Goal: Information Seeking & Learning: Learn about a topic

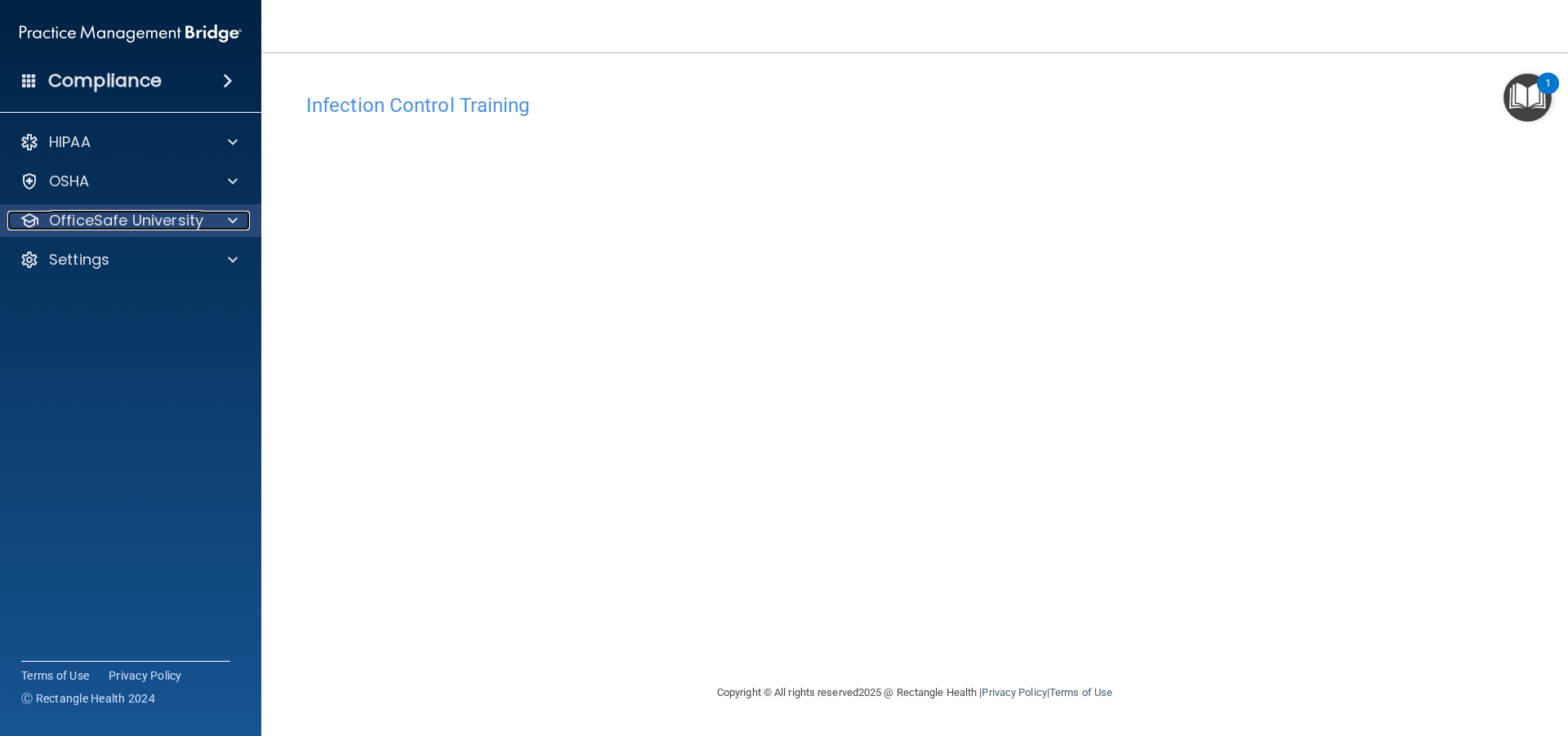
click at [83, 217] on p "OfficeSafe University" at bounding box center [125, 220] width 154 height 19
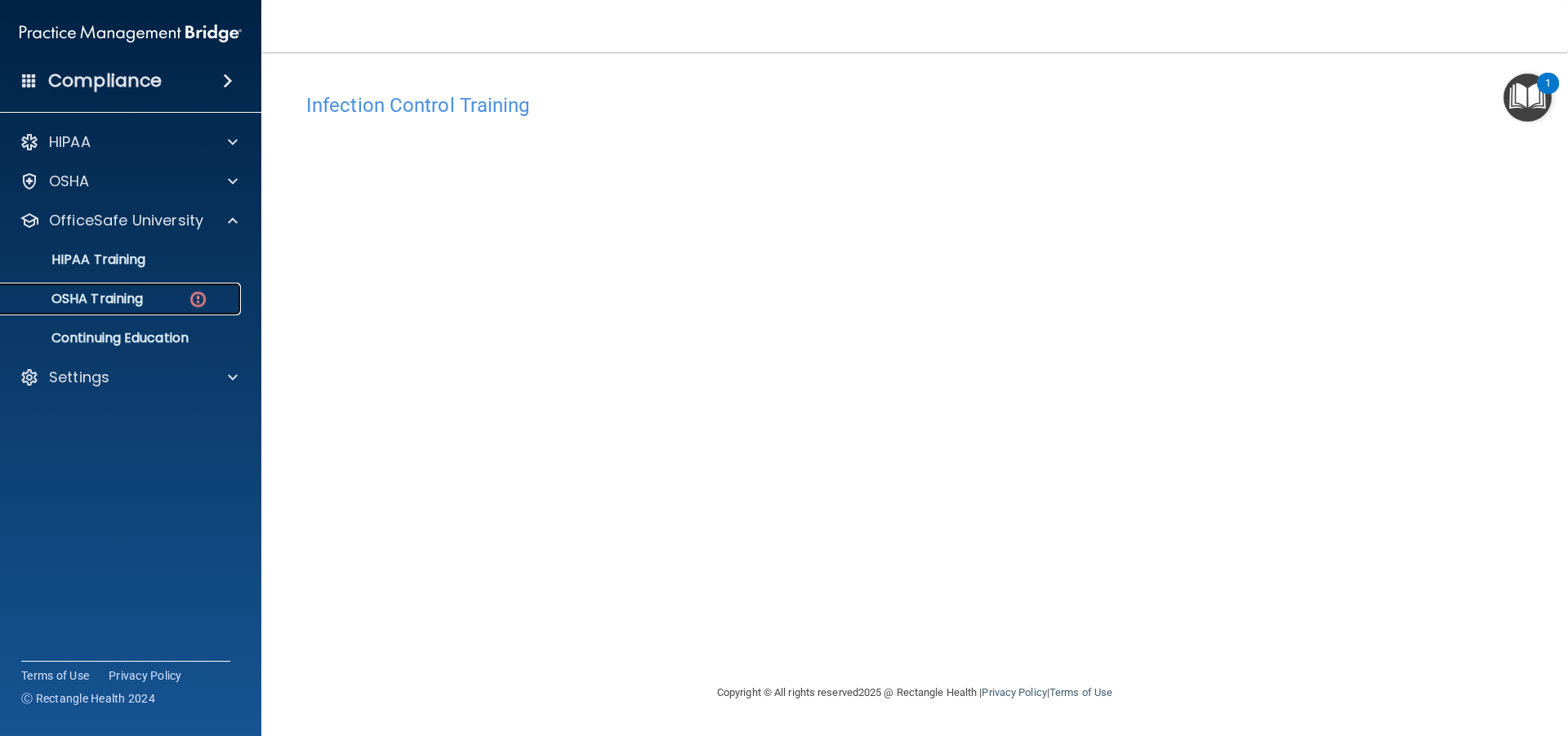
click at [89, 288] on link "OSHA Training" at bounding box center [112, 298] width 257 height 32
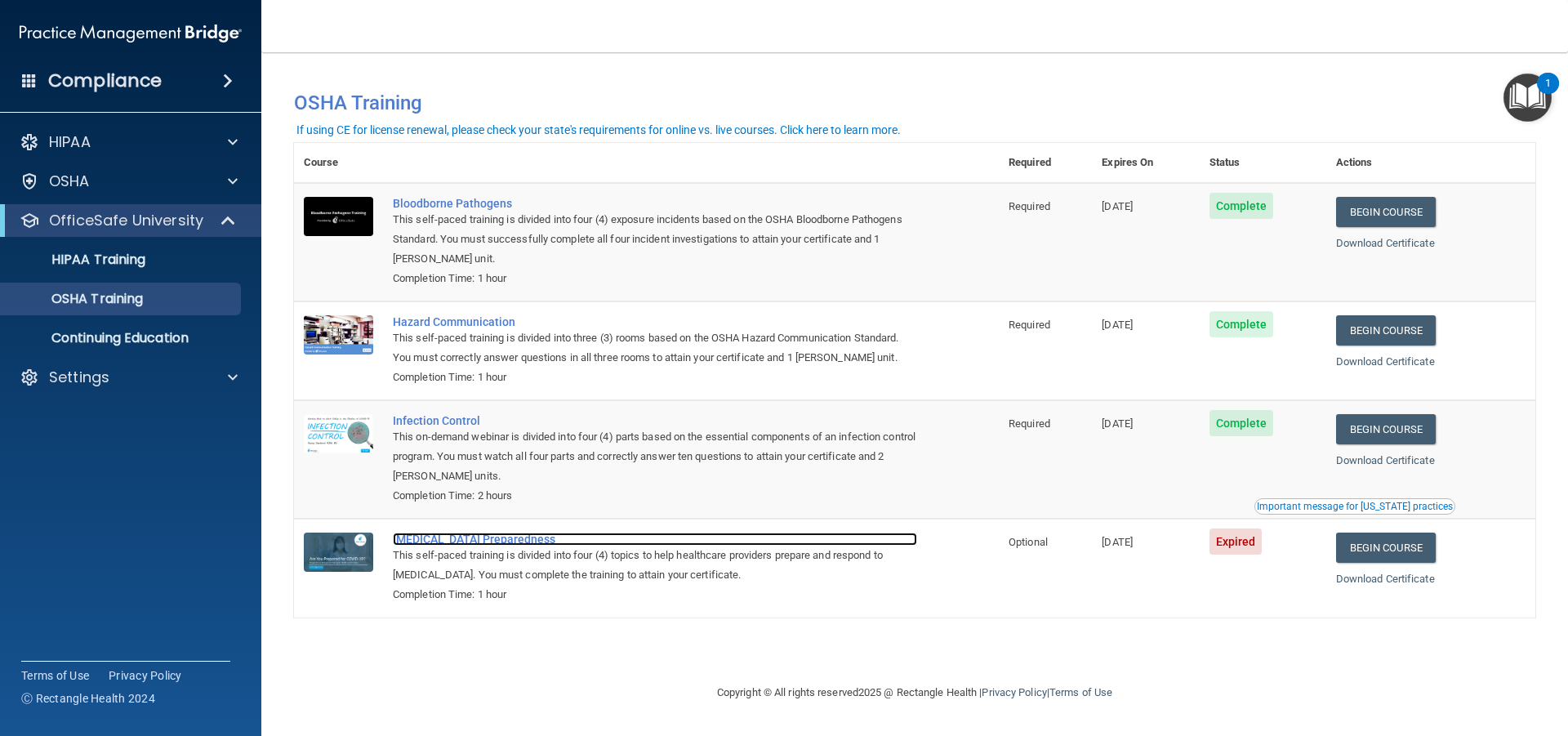
click at [495, 540] on div "[MEDICAL_DATA] Preparedness" at bounding box center [655, 538] width 524 height 13
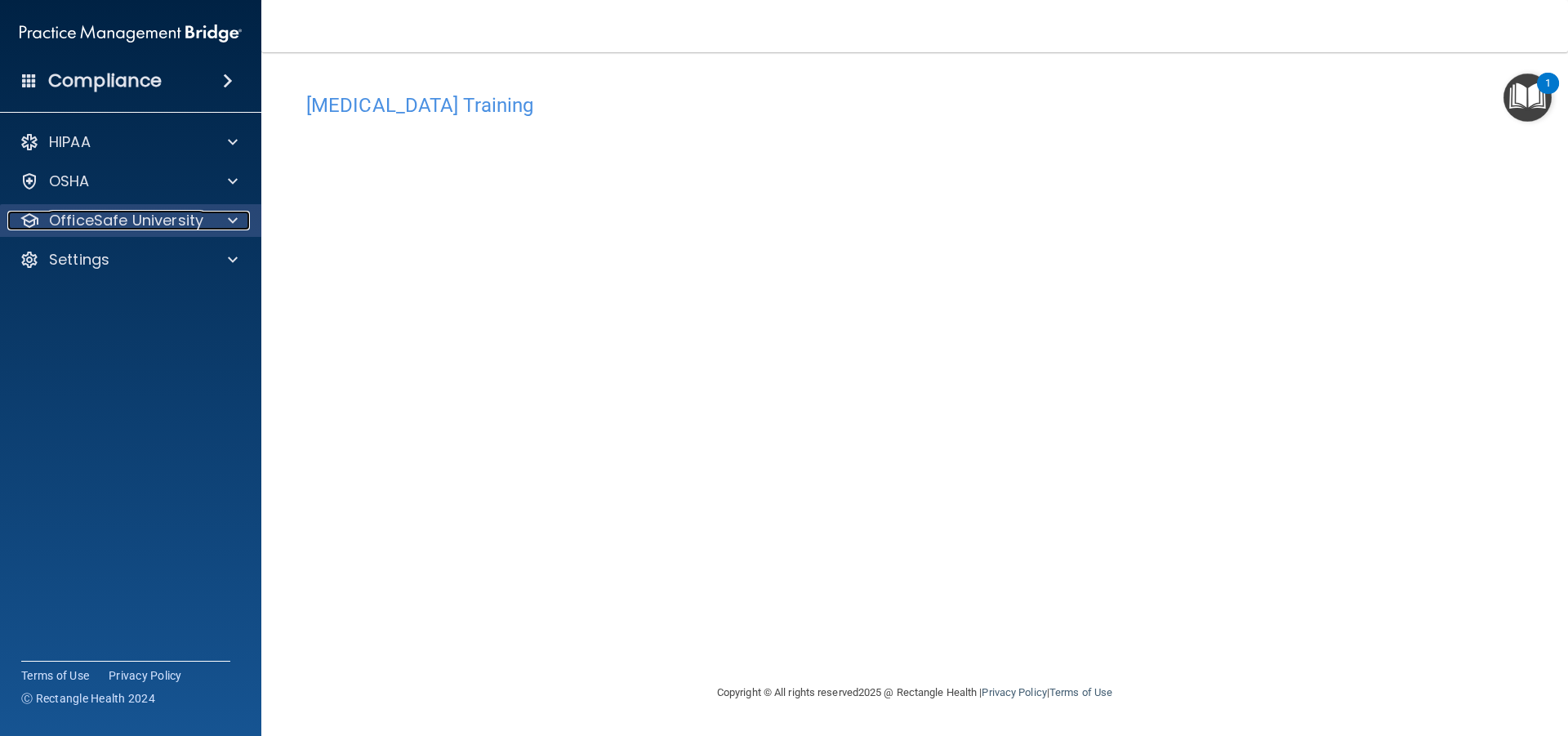
click at [164, 227] on p "OfficeSafe University" at bounding box center [125, 220] width 154 height 19
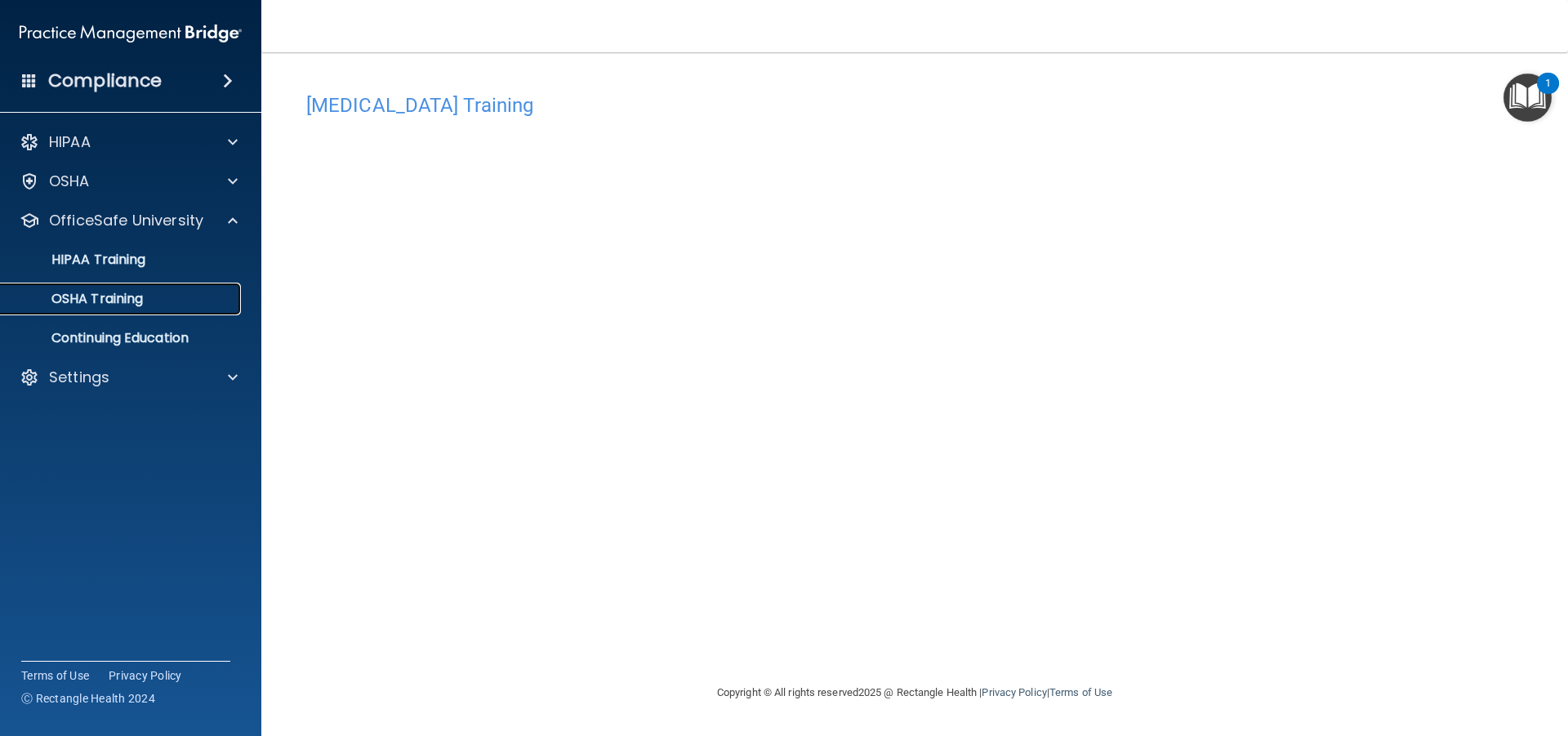
click at [150, 296] on div "OSHA Training" at bounding box center [122, 299] width 223 height 17
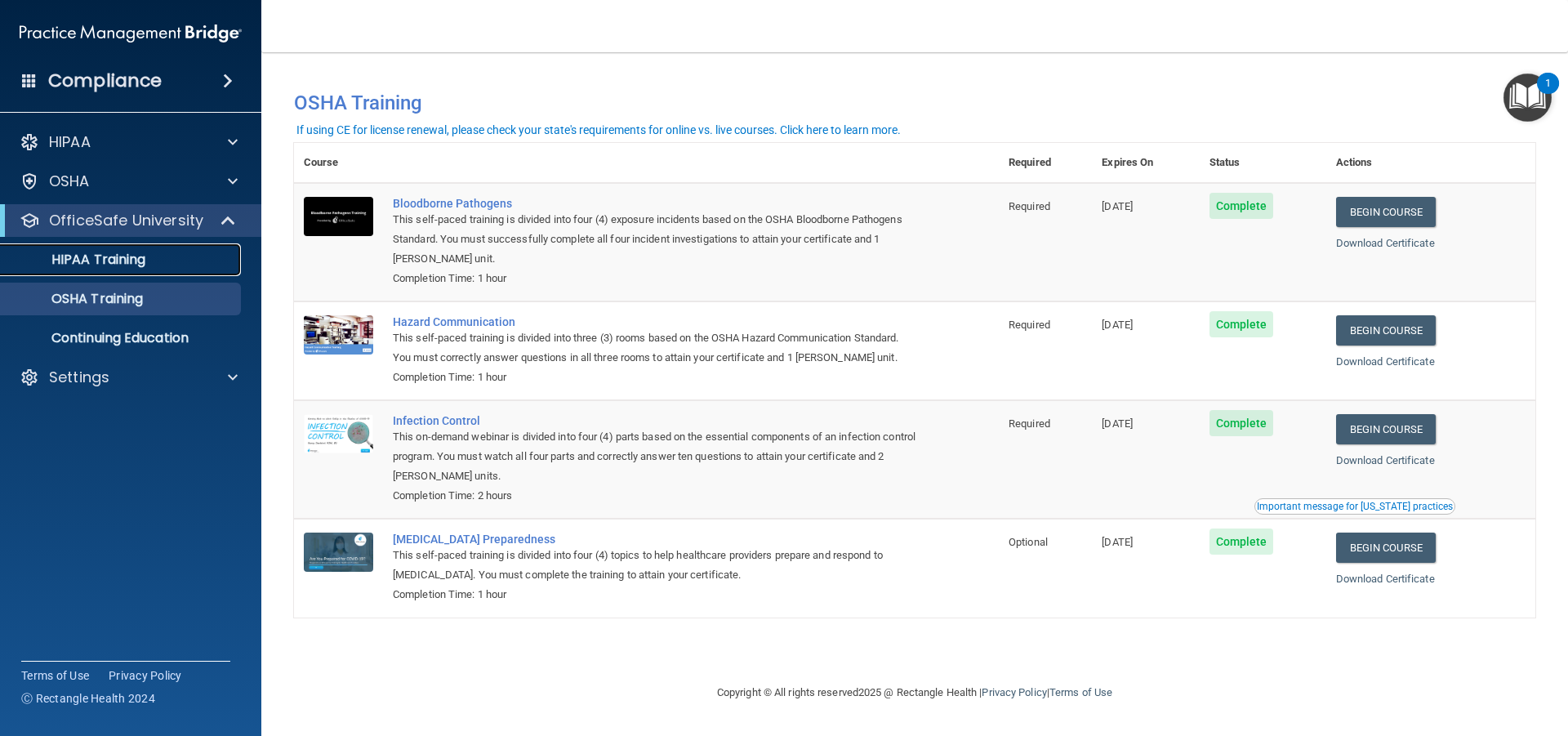
click at [126, 269] on link "HIPAA Training" at bounding box center [112, 259] width 257 height 32
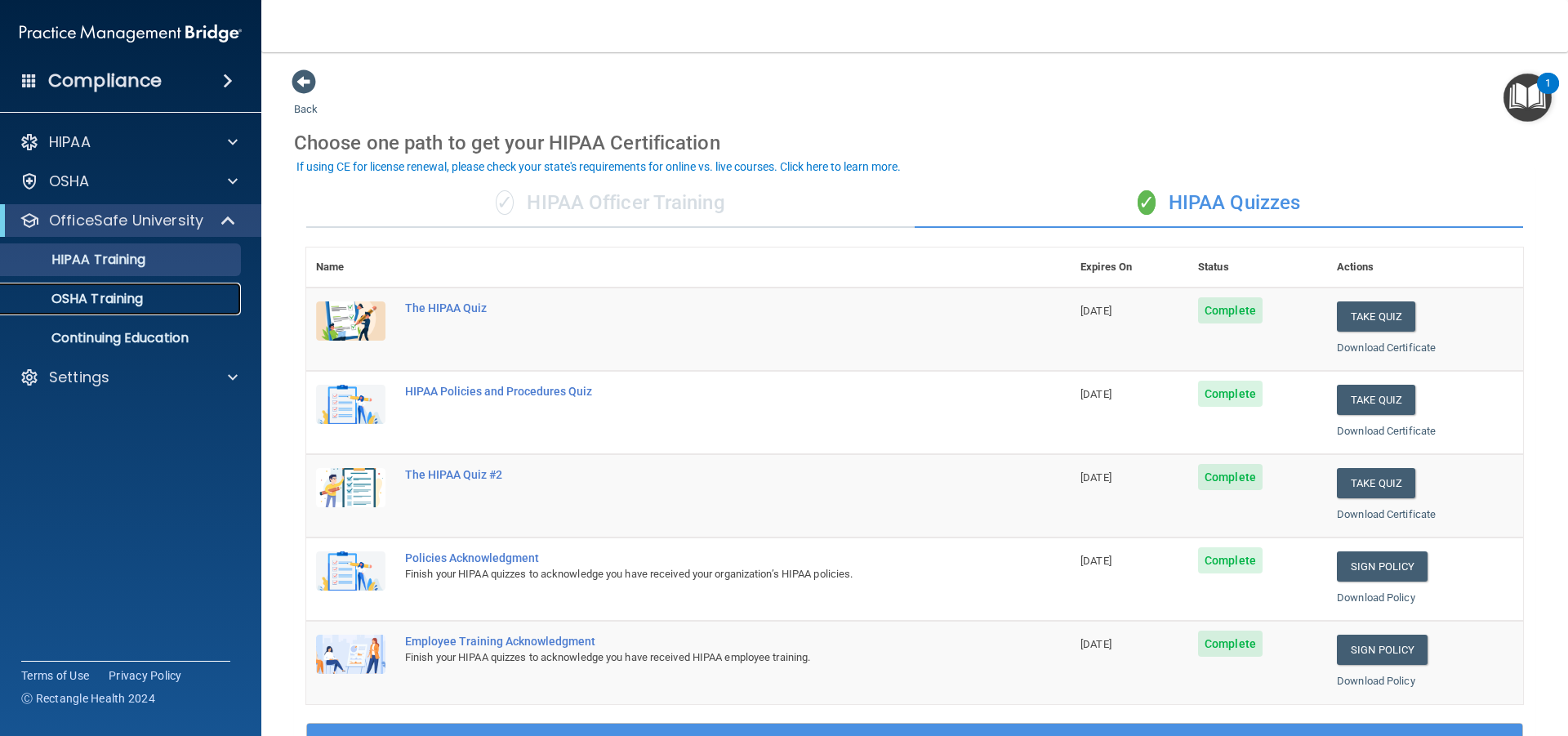
click at [133, 307] on p "OSHA Training" at bounding box center [77, 299] width 132 height 17
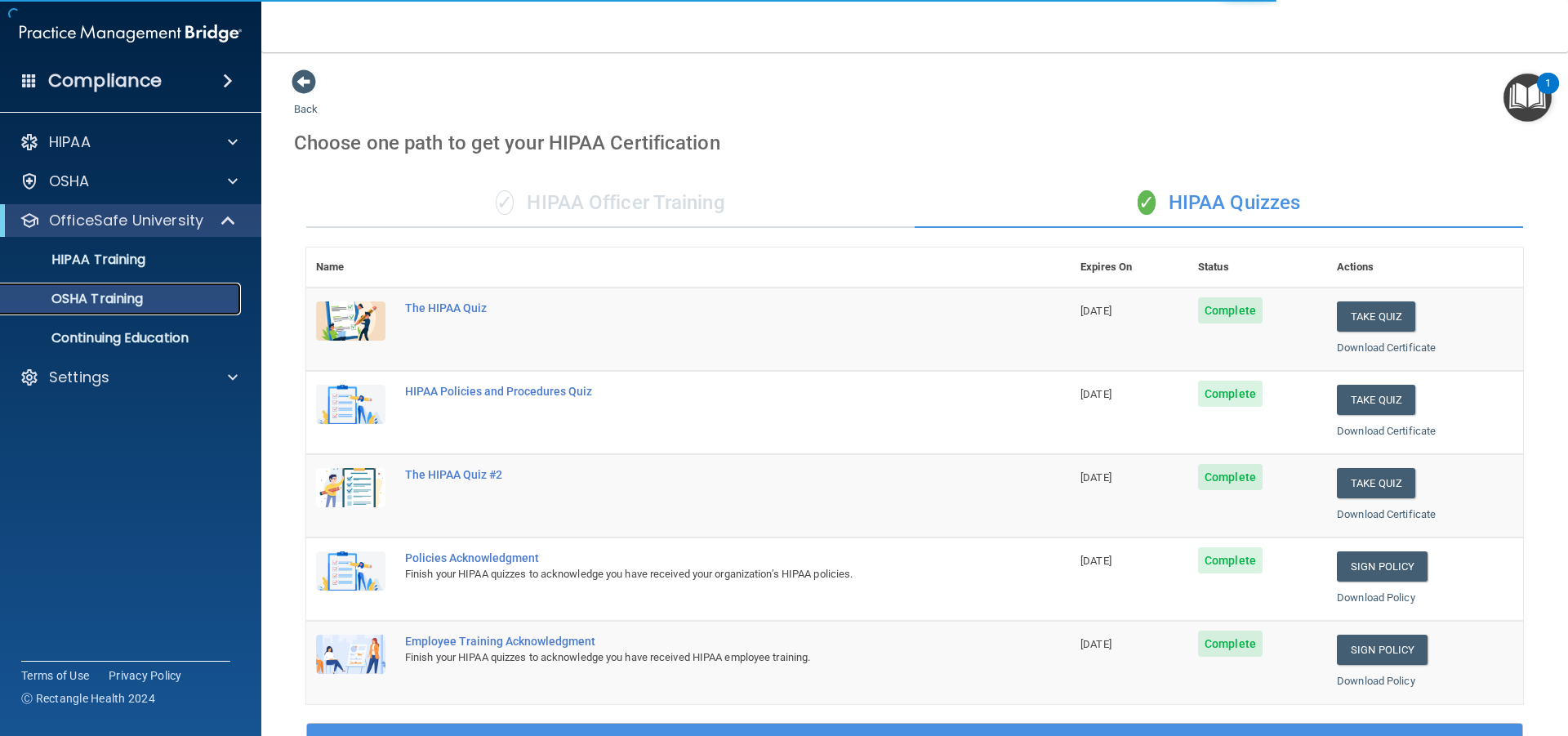
click at [136, 299] on p "OSHA Training" at bounding box center [77, 299] width 132 height 17
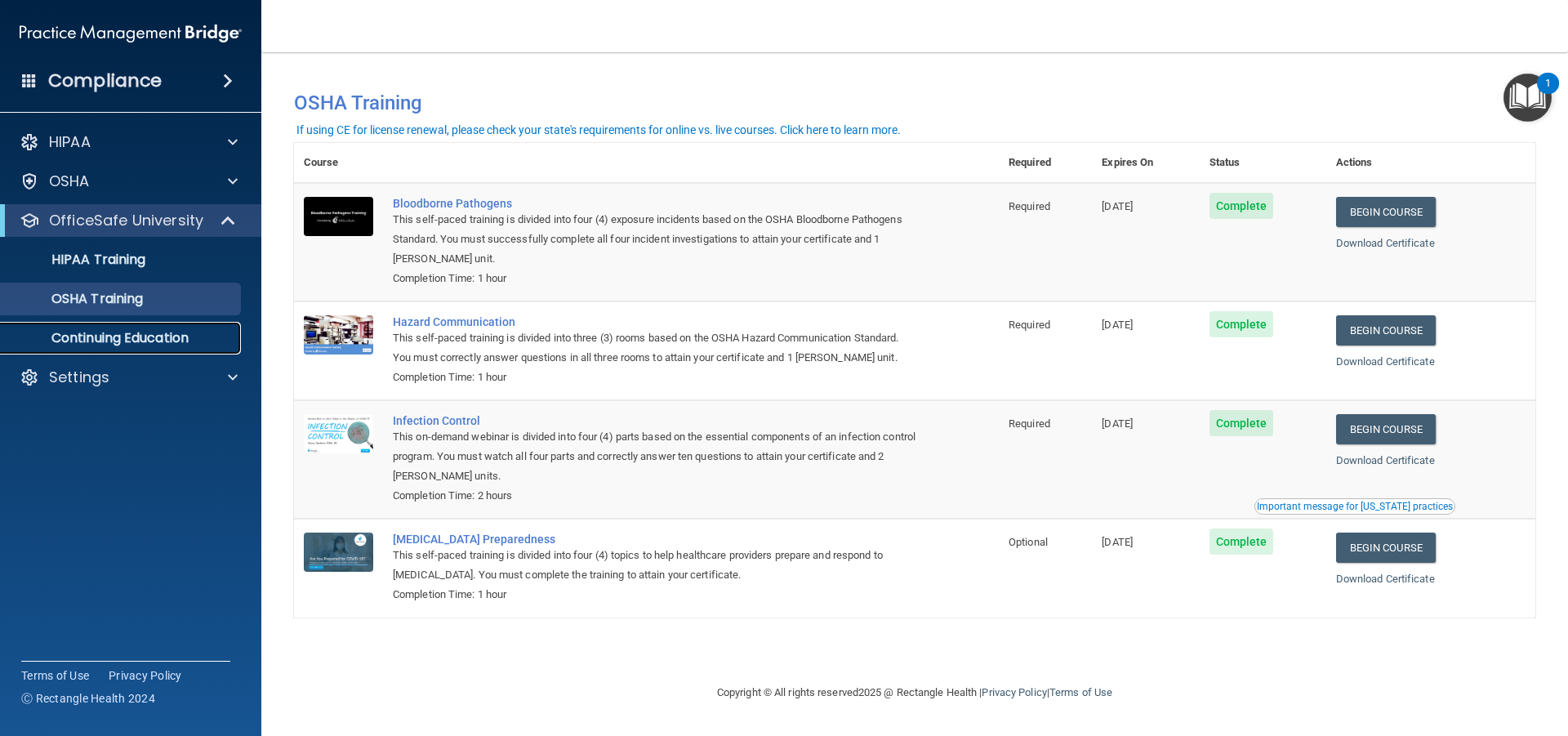
click at [103, 341] on p "Continuing Education" at bounding box center [122, 338] width 223 height 17
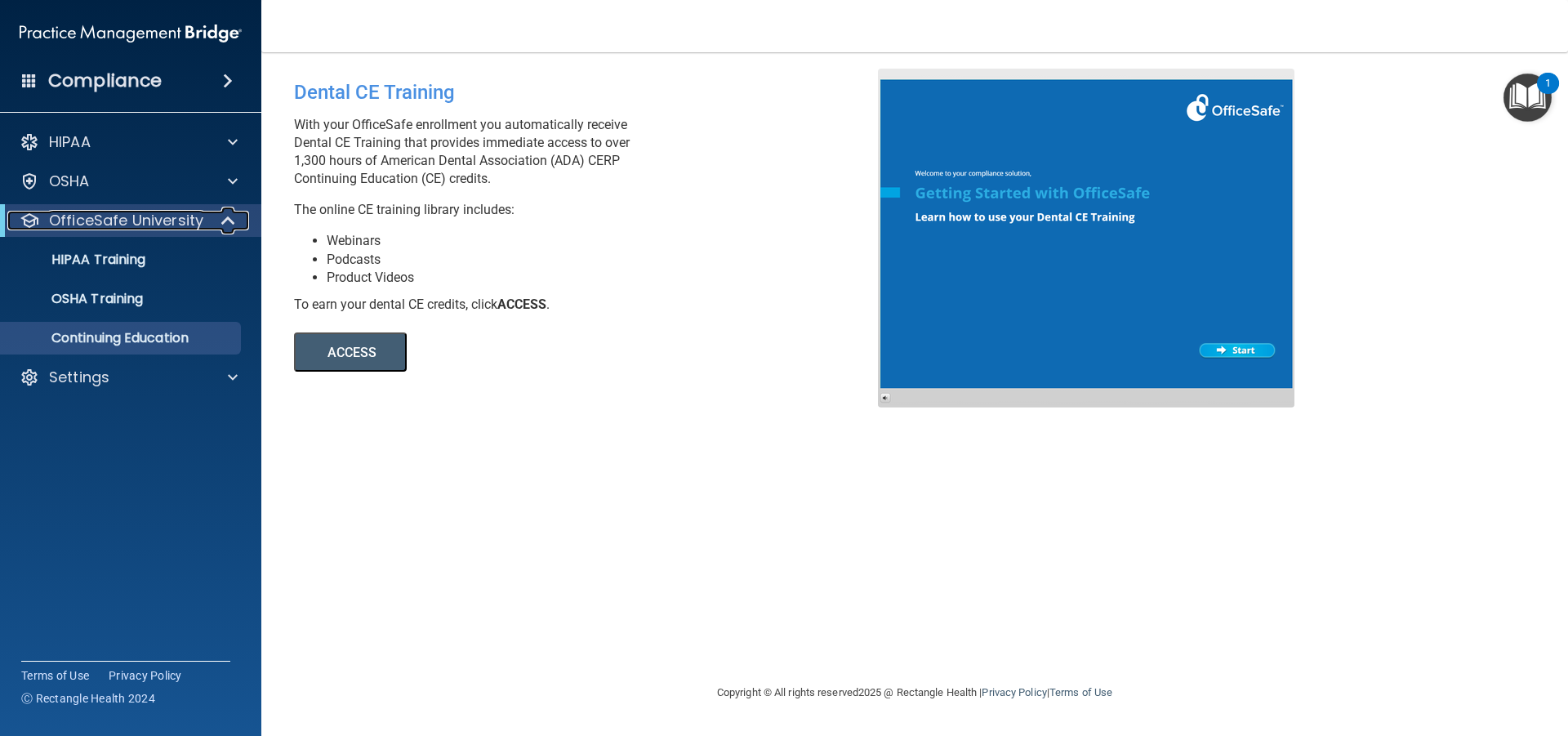
click at [117, 213] on p "OfficeSafe University" at bounding box center [125, 220] width 154 height 19
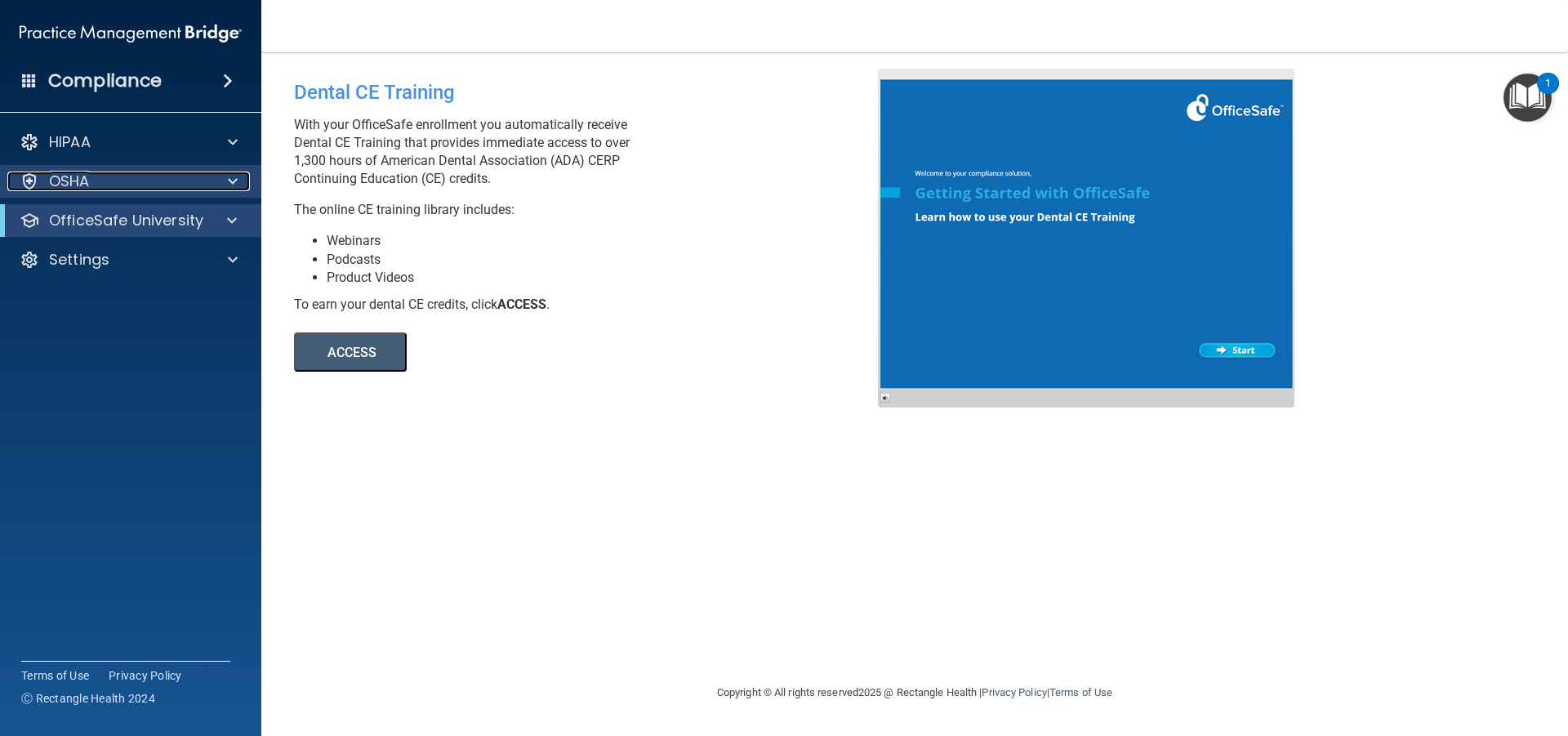
click at [86, 189] on p "OSHA" at bounding box center [69, 181] width 41 height 19
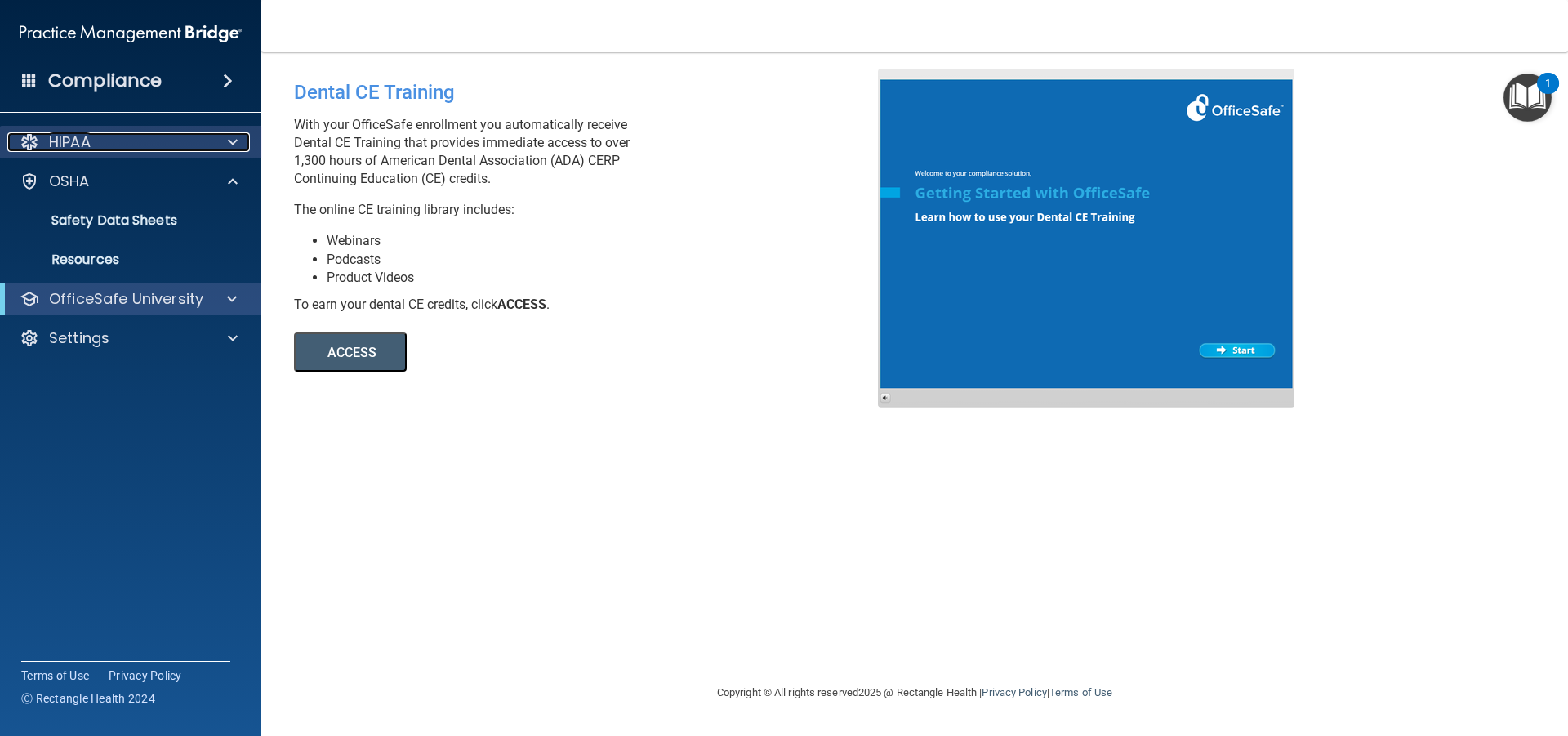
click at [87, 147] on p "HIPAA" at bounding box center [70, 142] width 42 height 19
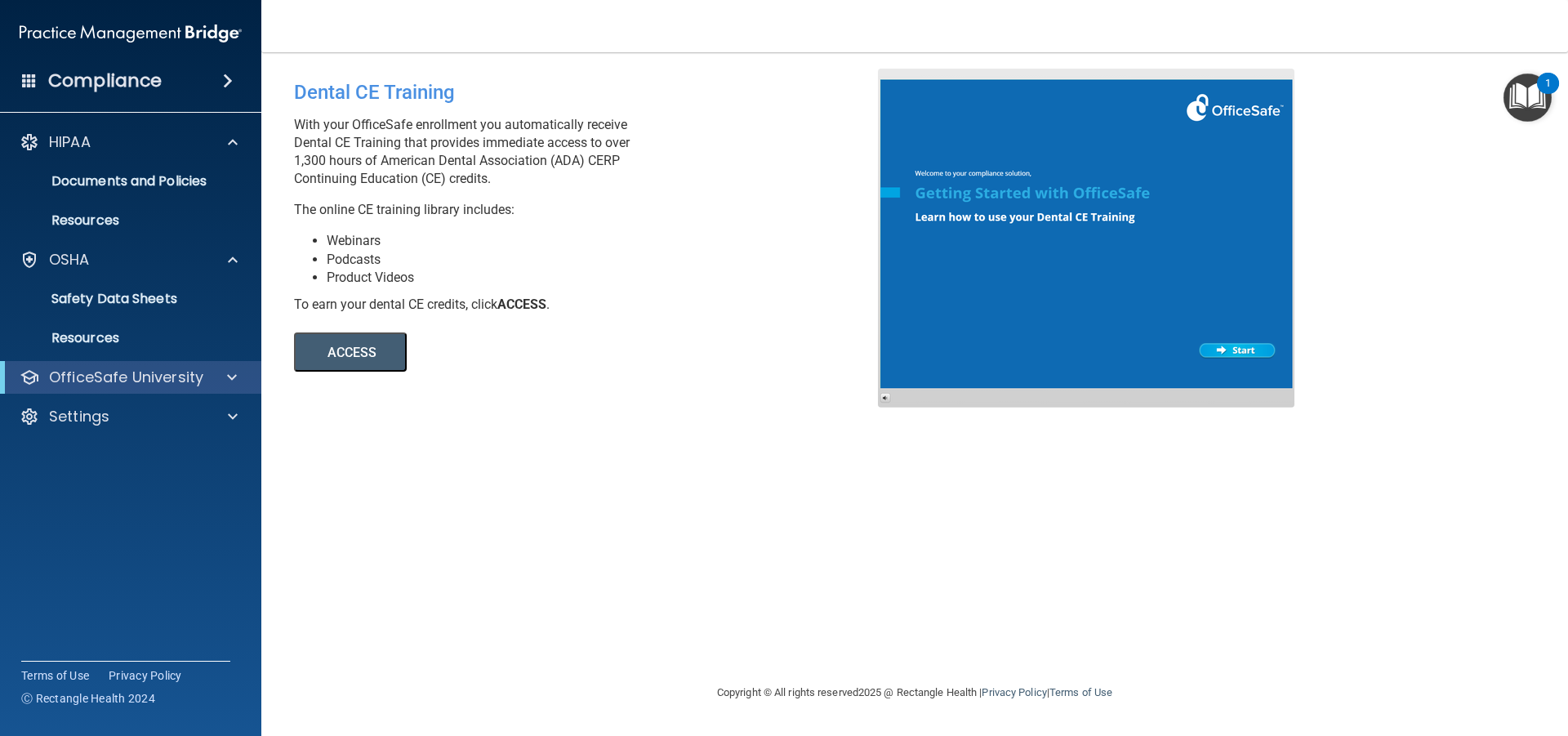
click at [82, 84] on h4 "Compliance" at bounding box center [105, 81] width 113 height 23
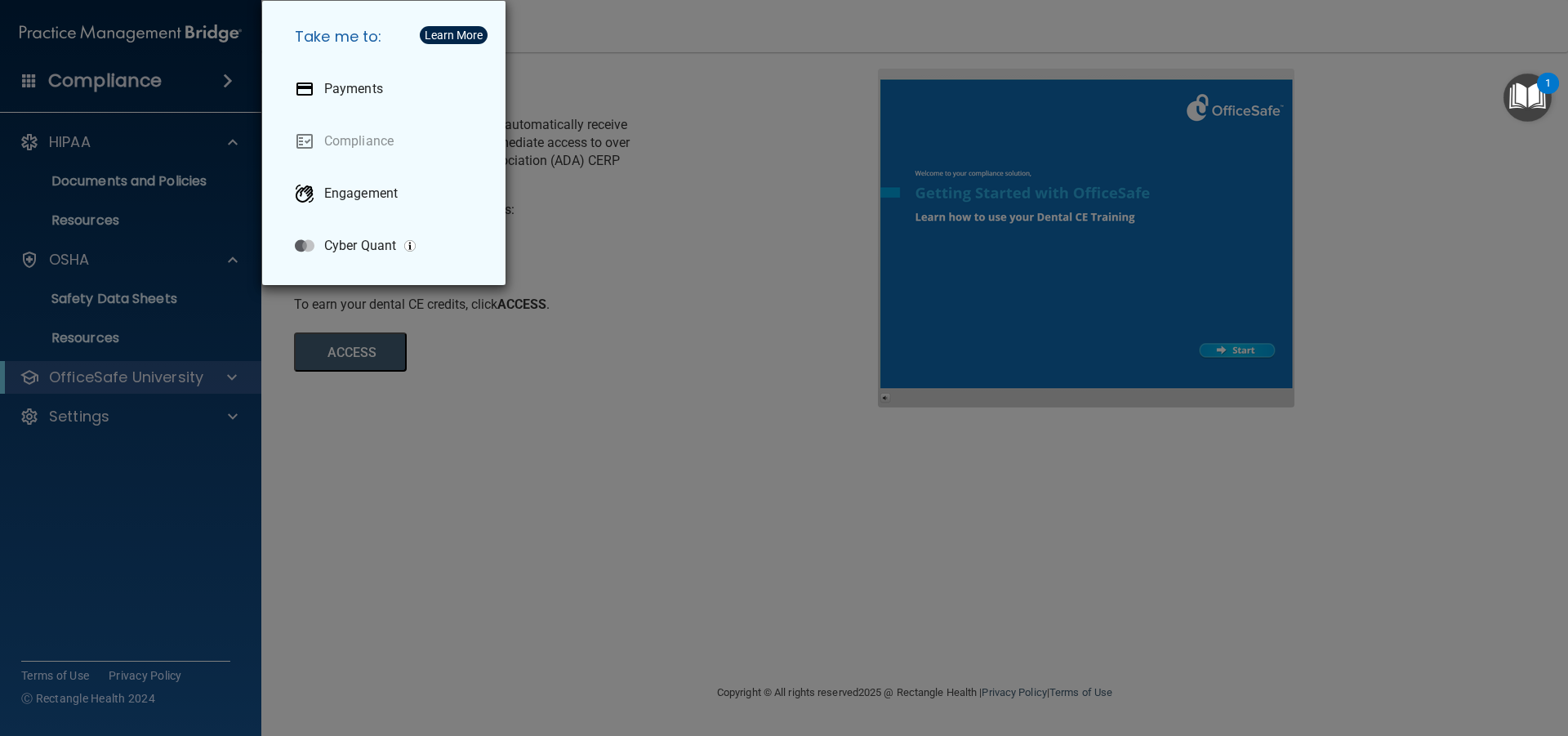
click at [82, 84] on div "Take me to: Payments Compliance Engagement Cyber Quant" at bounding box center [784, 368] width 1568 height 736
